Goal: Task Accomplishment & Management: Manage account settings

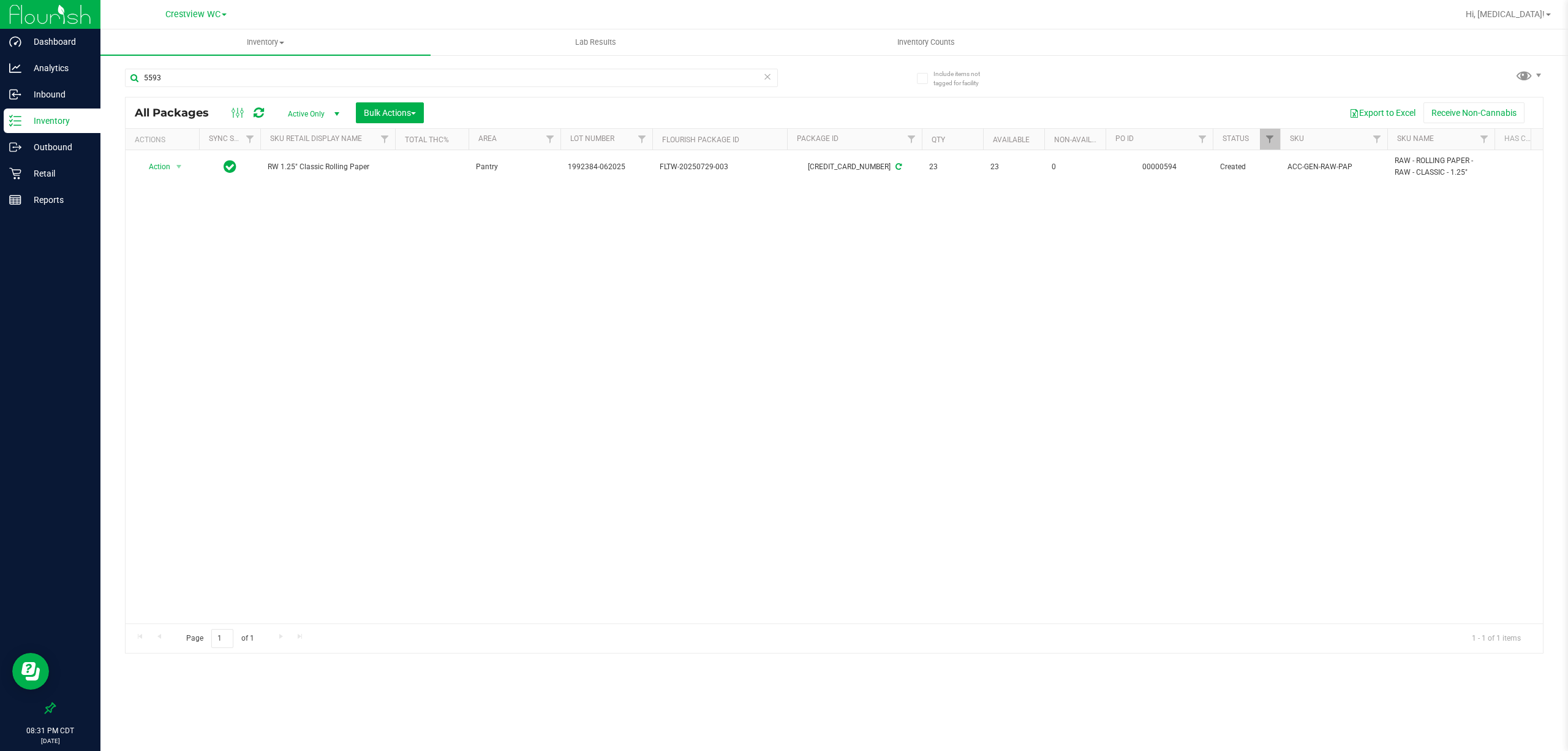
type input "5593"
click at [1557, 11] on div "Hi, [MEDICAL_DATA]!" at bounding box center [1510, 15] width 104 height 24
click at [1556, 12] on div "Hi, [MEDICAL_DATA]!" at bounding box center [1510, 15] width 104 height 24
click at [1552, 12] on link "Hi, [MEDICAL_DATA]!" at bounding box center [1508, 14] width 95 height 13
click at [1494, 140] on li "Sign Out" at bounding box center [1512, 130] width 92 height 22
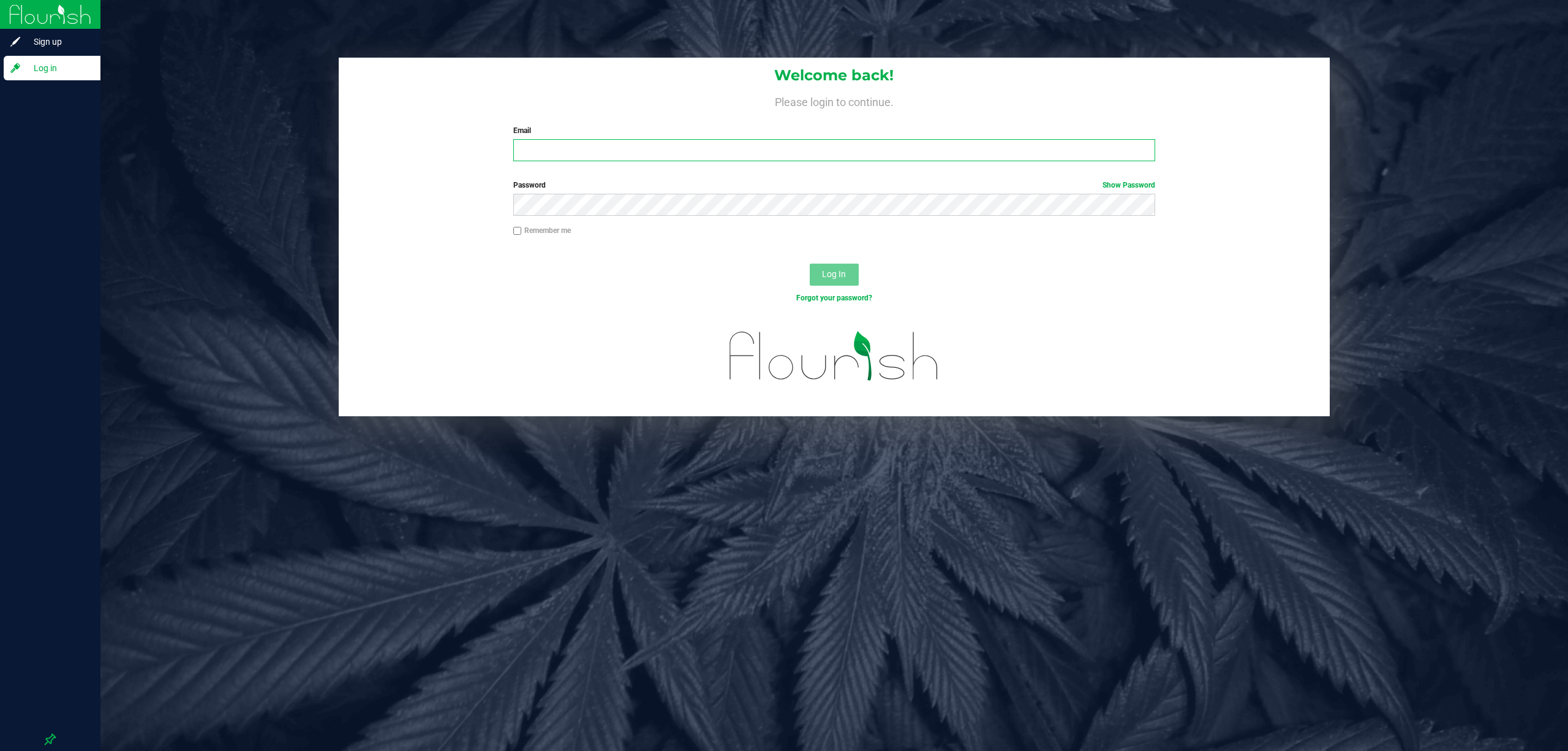
click at [714, 161] on input "Email" at bounding box center [834, 150] width 642 height 22
type input "[EMAIL_ADDRESS][DOMAIN_NAME]"
click at [810, 263] on button "Log In" at bounding box center [834, 274] width 49 height 22
